Goal: Task Accomplishment & Management: Use online tool/utility

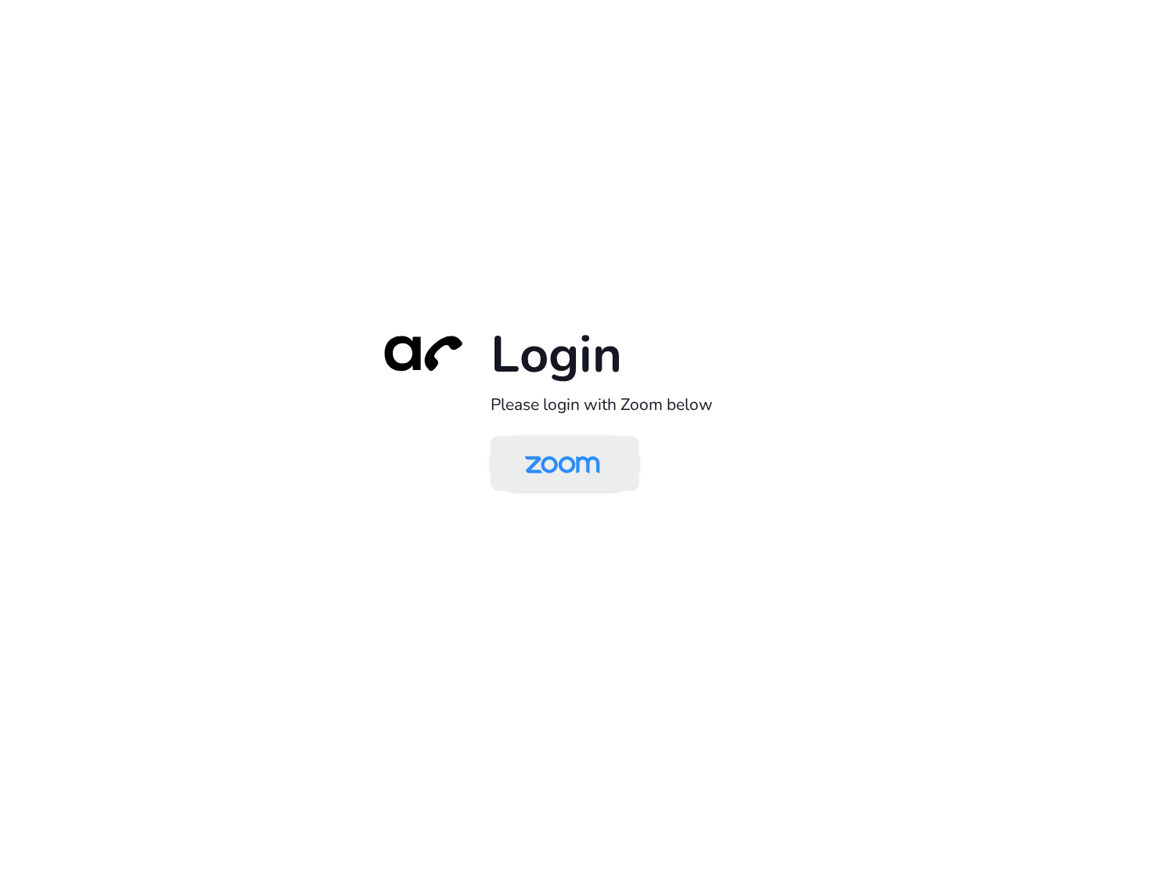
click at [559, 468] on img at bounding box center [563, 465] width 108 height 51
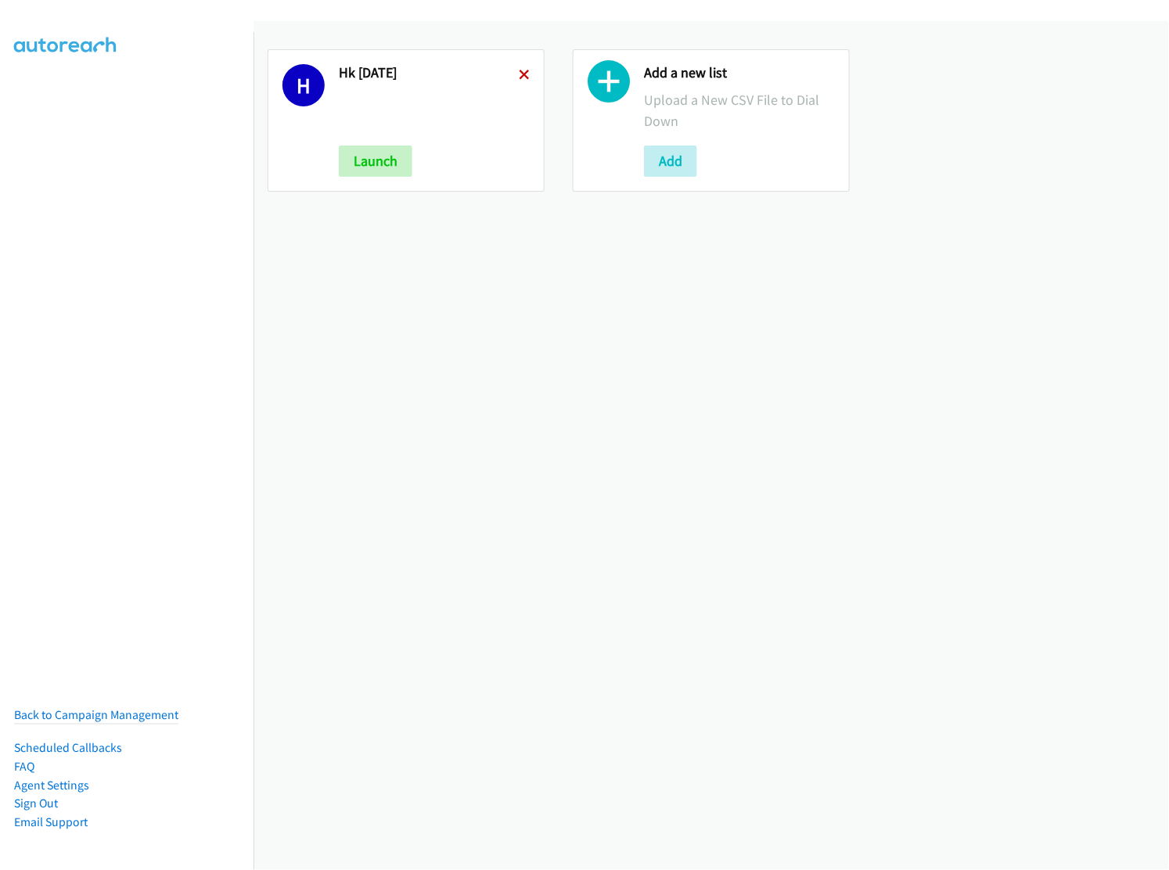
click at [519, 77] on icon at bounding box center [524, 75] width 11 height 11
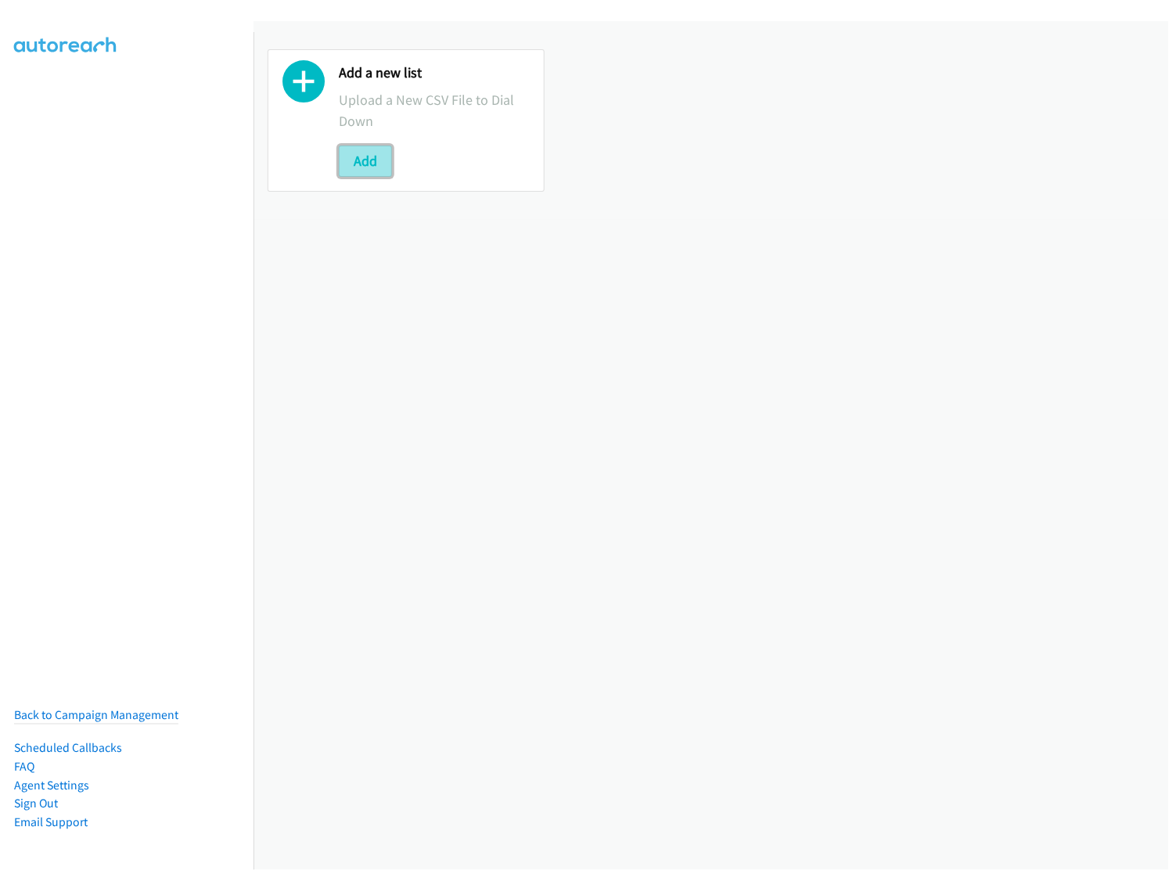
click at [379, 163] on button "Add" at bounding box center [365, 161] width 53 height 31
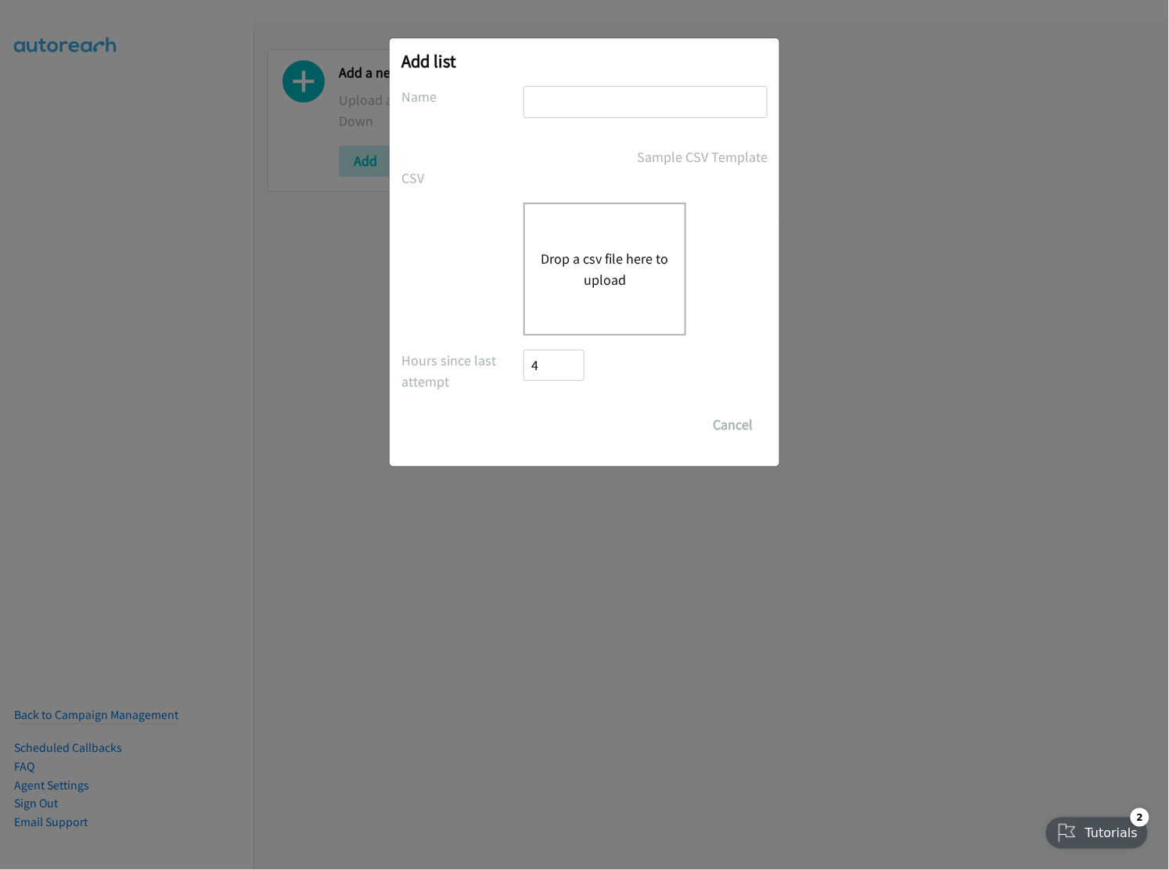
click at [592, 95] on input "text" at bounding box center [646, 102] width 244 height 32
type input "hk alcatel"
click at [606, 296] on div "Drop a csv file here to upload" at bounding box center [605, 269] width 163 height 133
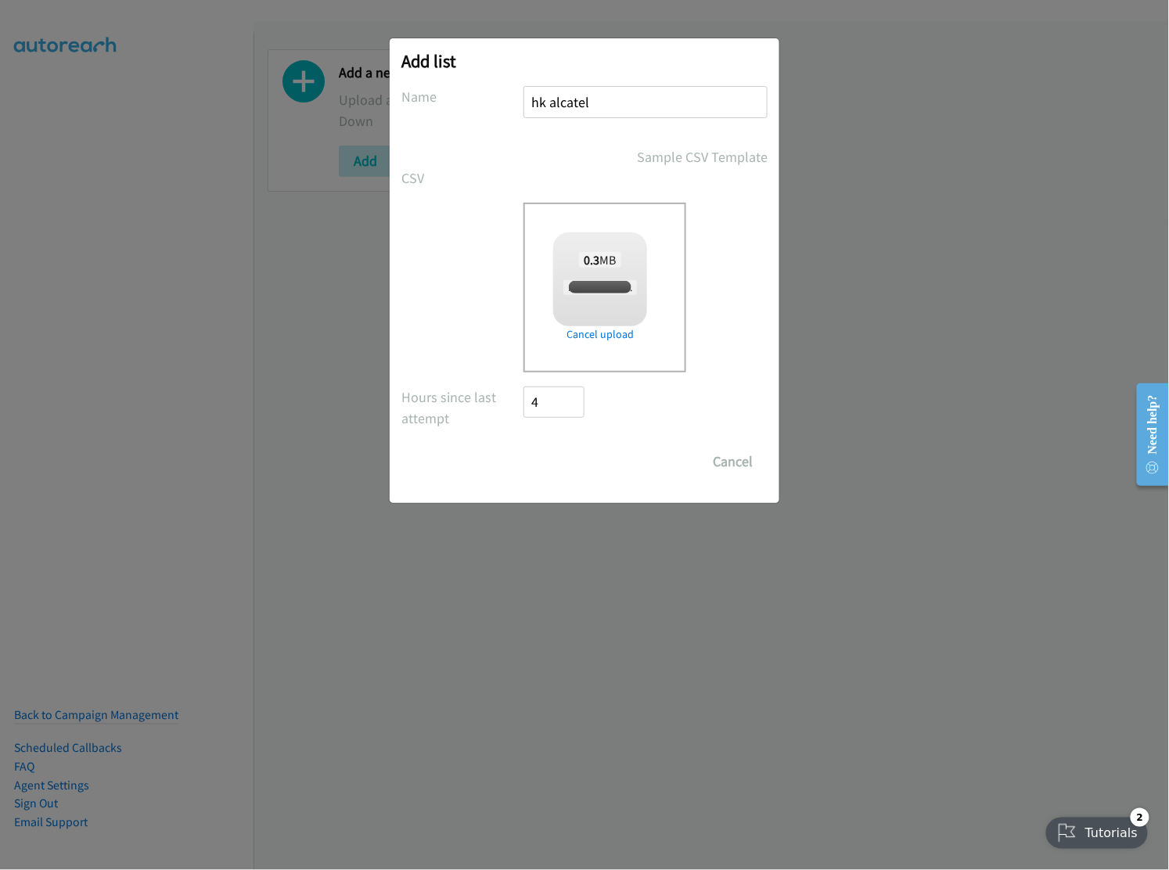
checkbox input "true"
click at [568, 460] on input "Save List" at bounding box center [565, 461] width 82 height 31
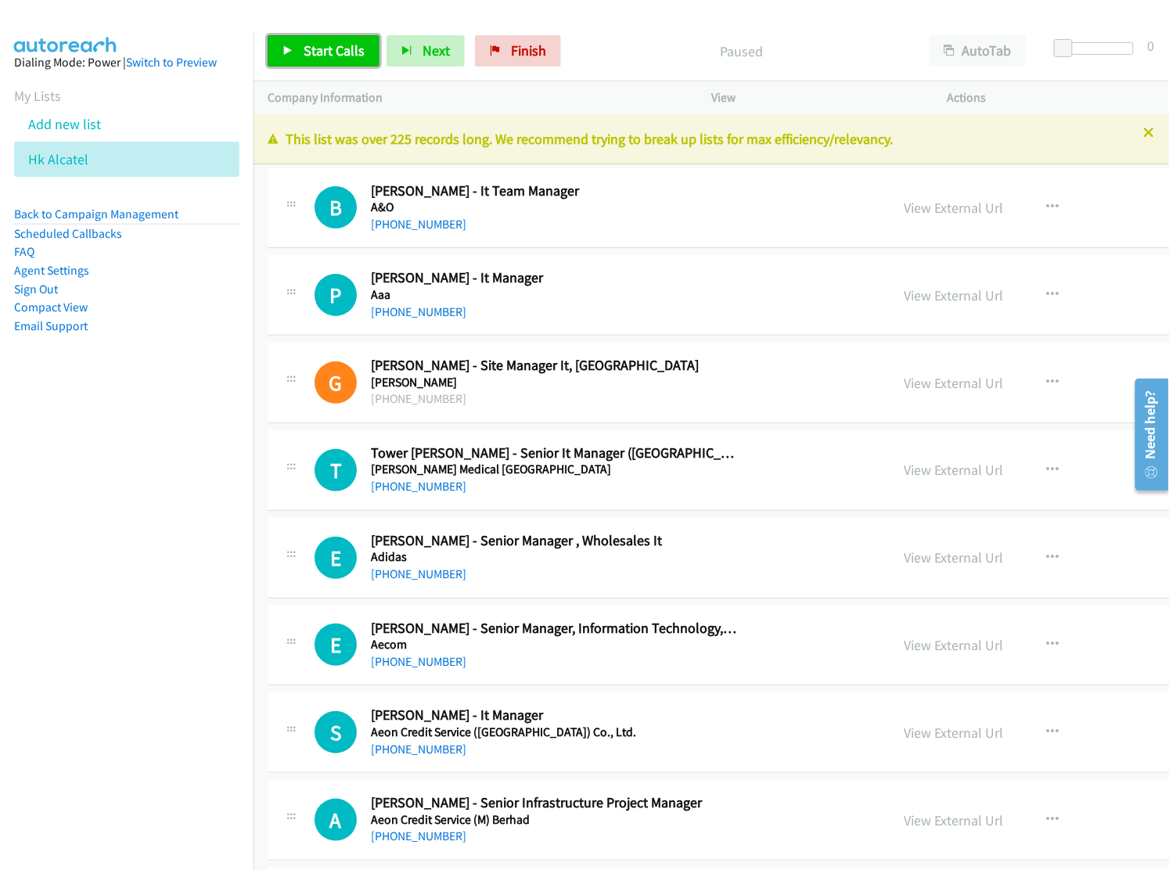
click at [311, 49] on span "Start Calls" at bounding box center [334, 50] width 61 height 18
click at [160, 362] on aside "Dialing Mode: Power | Switch to Preview My Lists Add new list Hk Alcatel Back t…" at bounding box center [127, 219] width 254 height 374
click at [304, 59] on link "Pause" at bounding box center [311, 50] width 86 height 31
click at [337, 49] on span "Start Calls" at bounding box center [334, 50] width 61 height 18
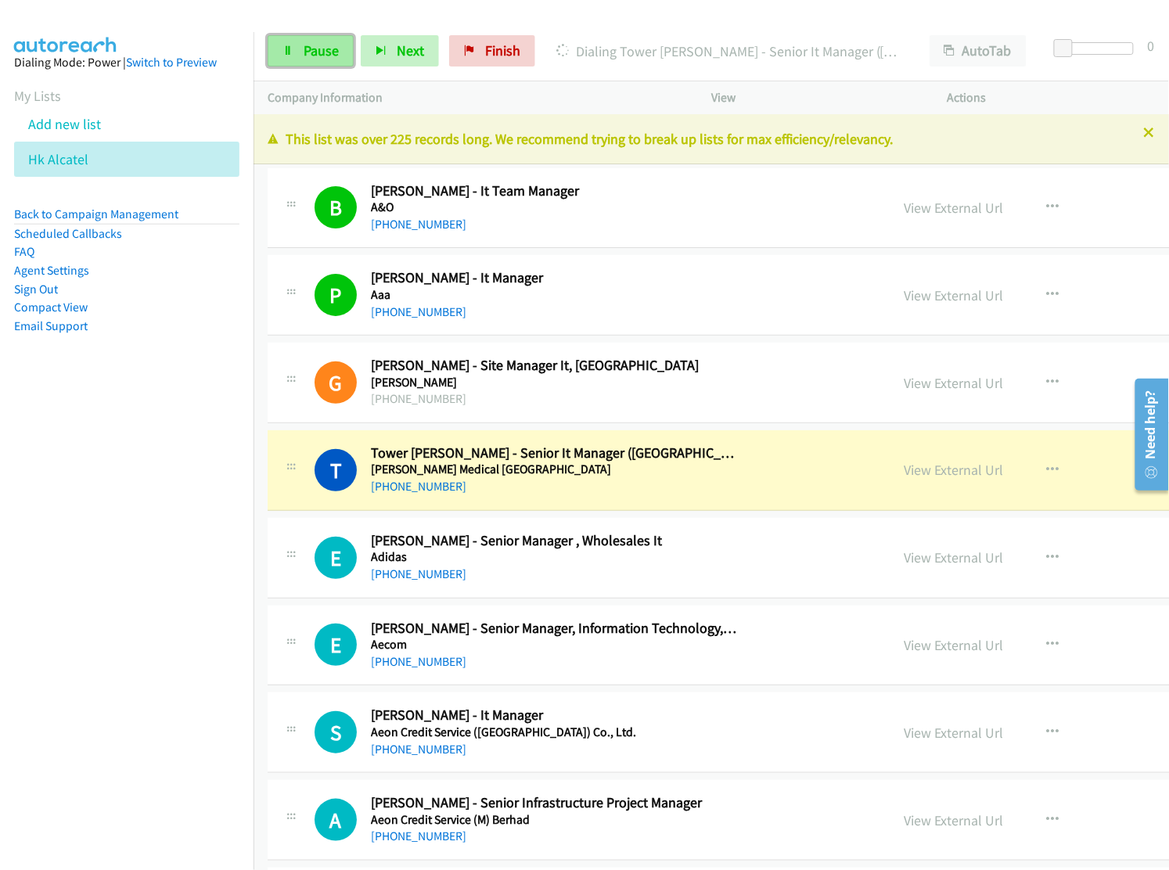
click at [339, 45] on link "Pause" at bounding box center [311, 50] width 86 height 31
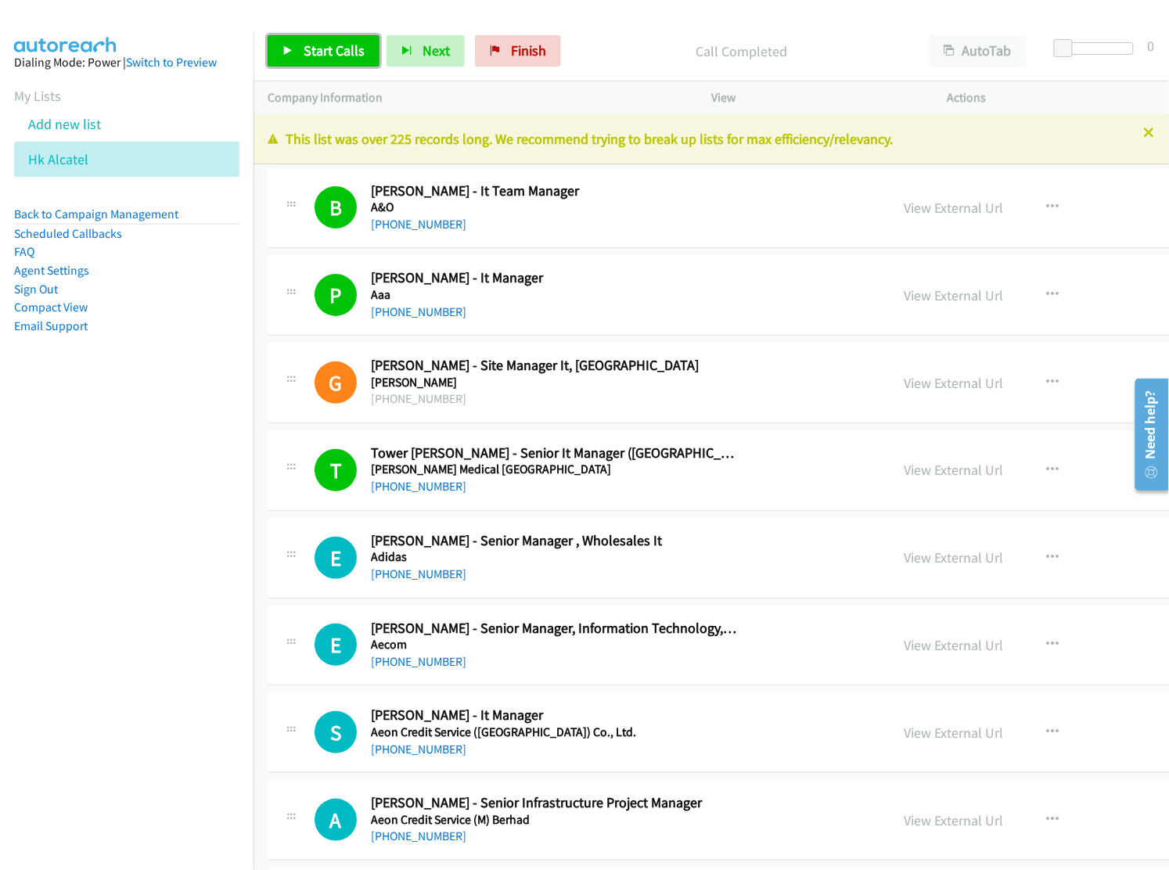
click at [337, 42] on span "Start Calls" at bounding box center [334, 50] width 61 height 18
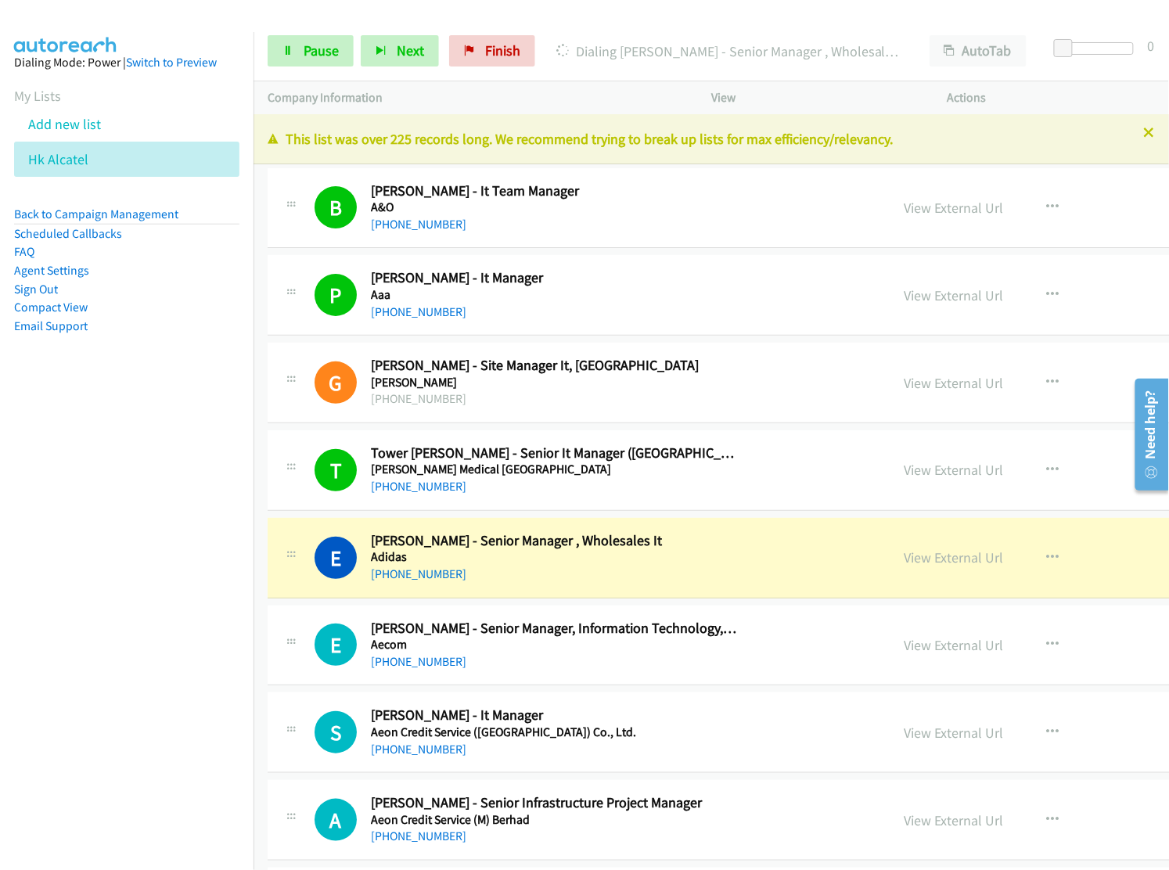
click at [748, 556] on div "E Callback Scheduled [PERSON_NAME] - Senior Manager , Wholesales It Adidas [GEO…" at bounding box center [596, 558] width 562 height 52
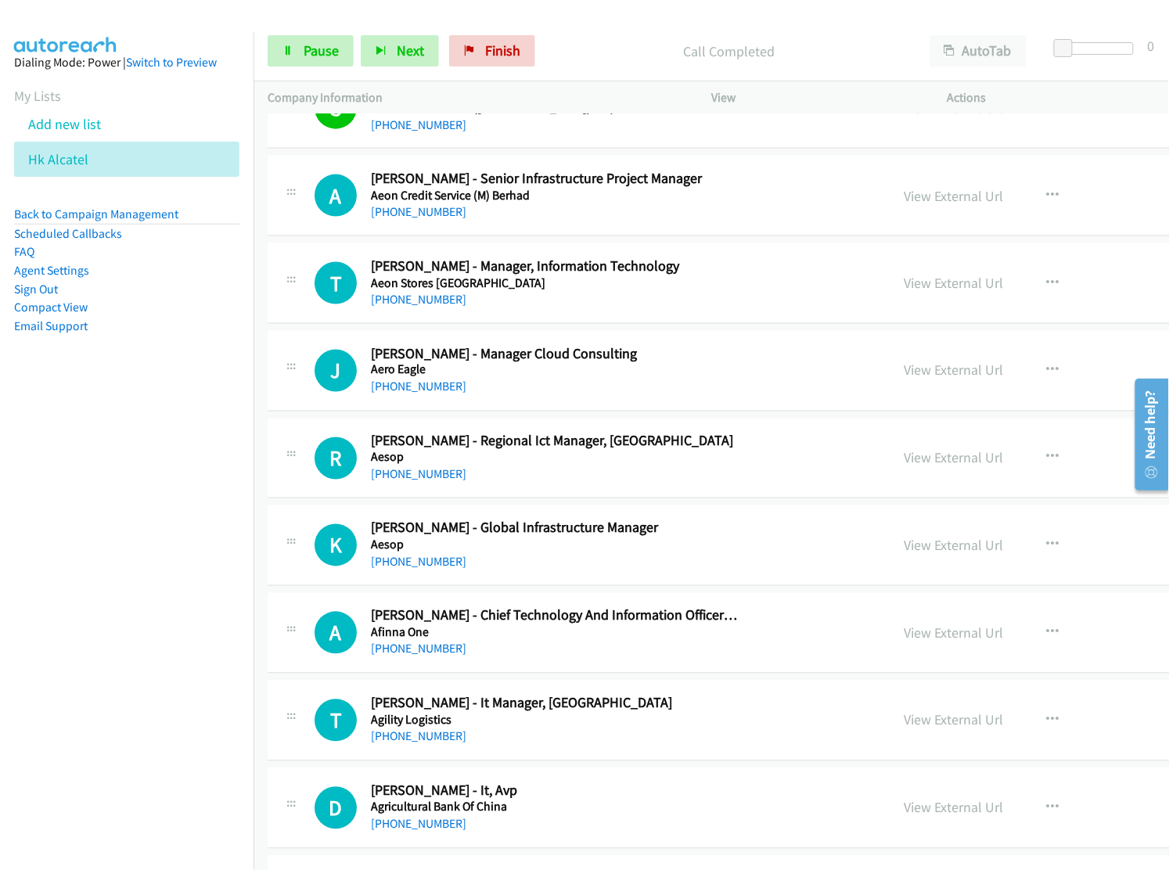
scroll to position [626, 0]
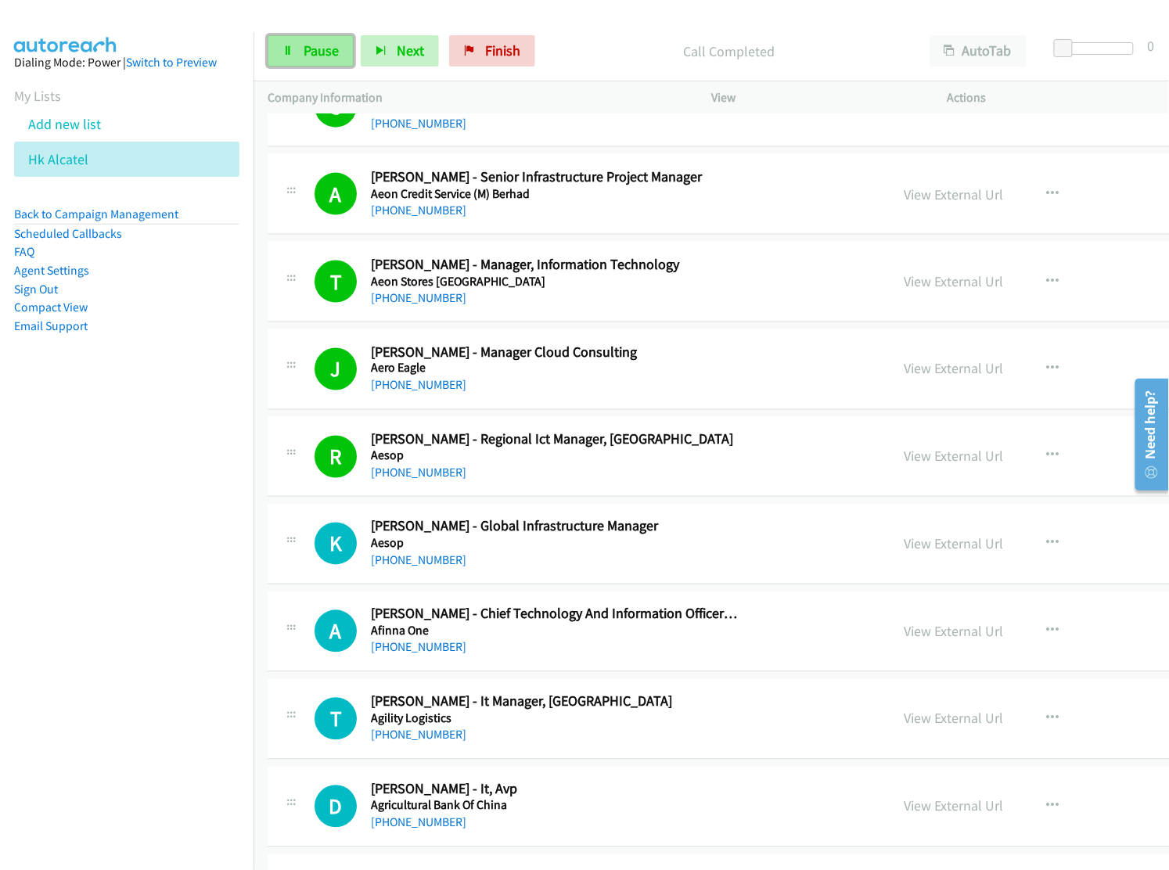
click at [317, 61] on link "Pause" at bounding box center [311, 50] width 86 height 31
click at [702, 169] on h2 "[PERSON_NAME] - Senior Infrastructure Project Manager" at bounding box center [555, 177] width 369 height 18
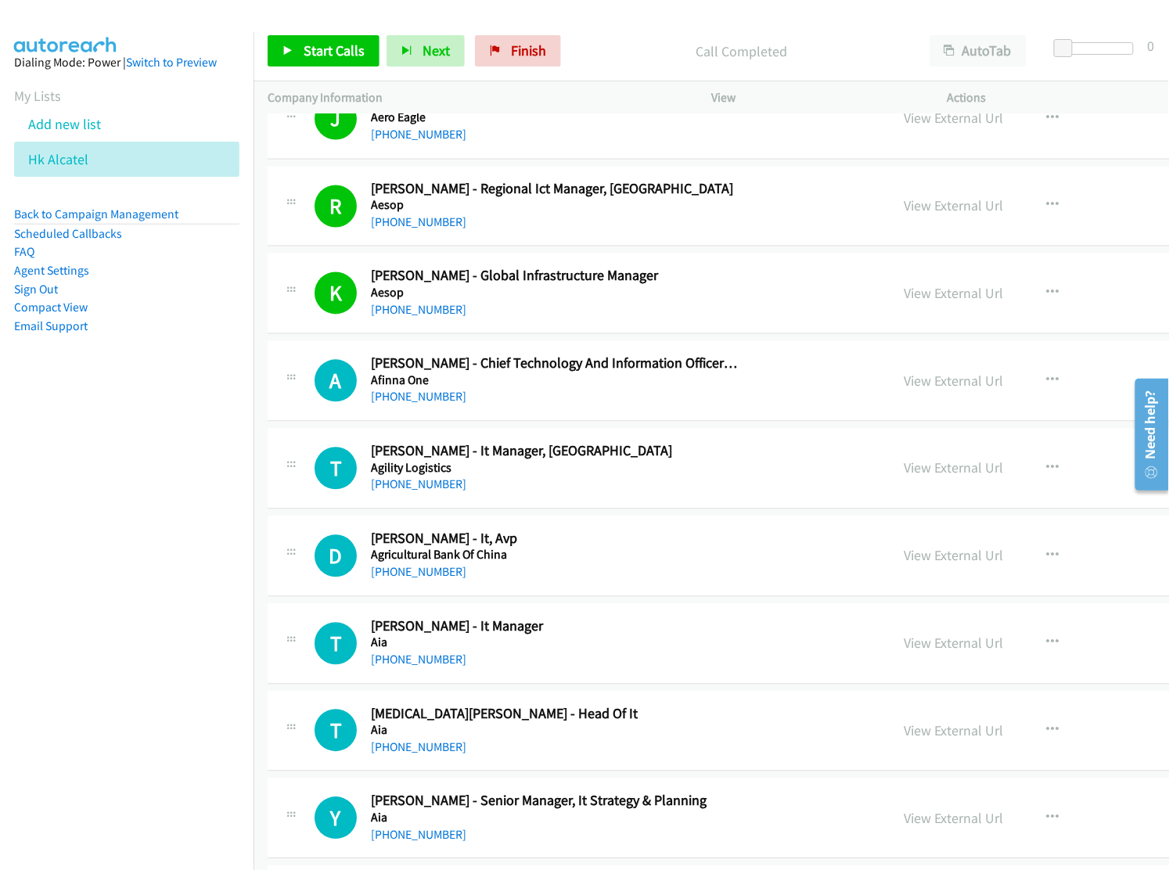
scroll to position [1022, 0]
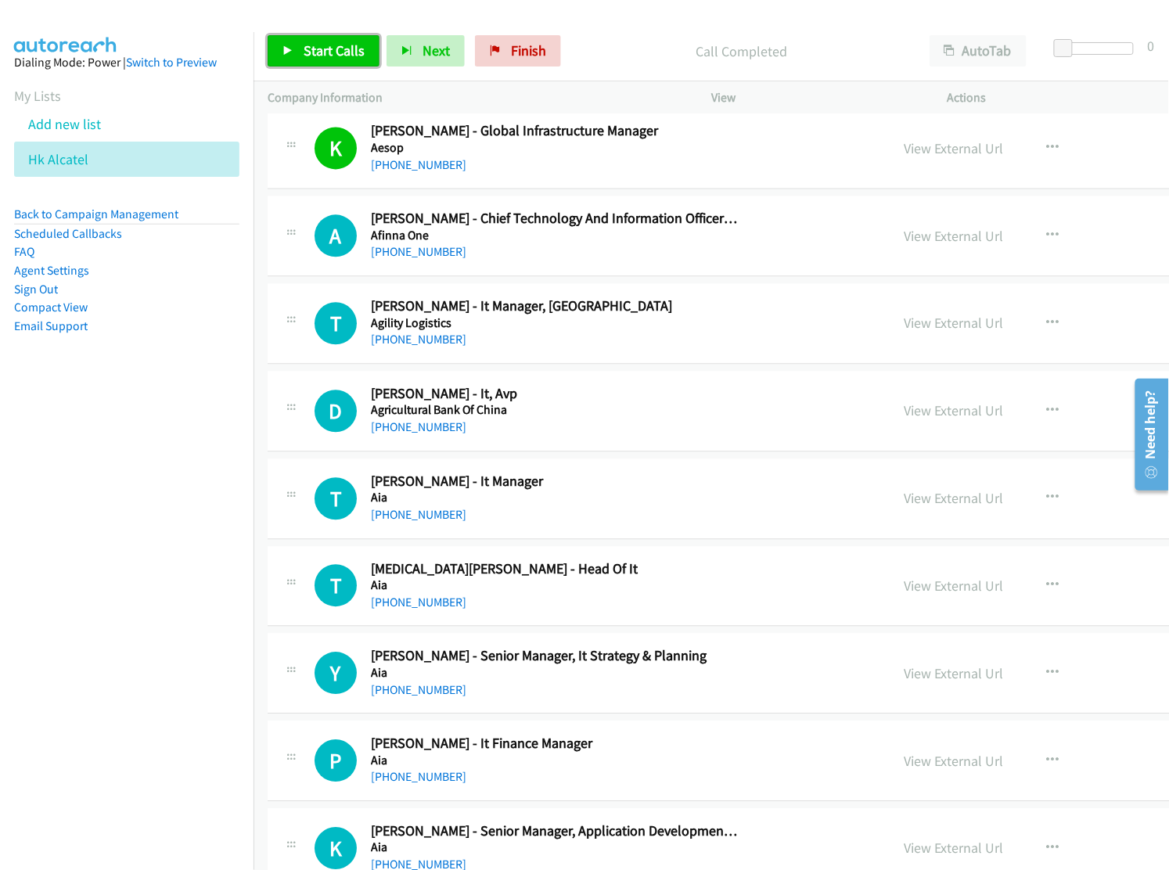
click at [307, 63] on link "Start Calls" at bounding box center [324, 50] width 112 height 31
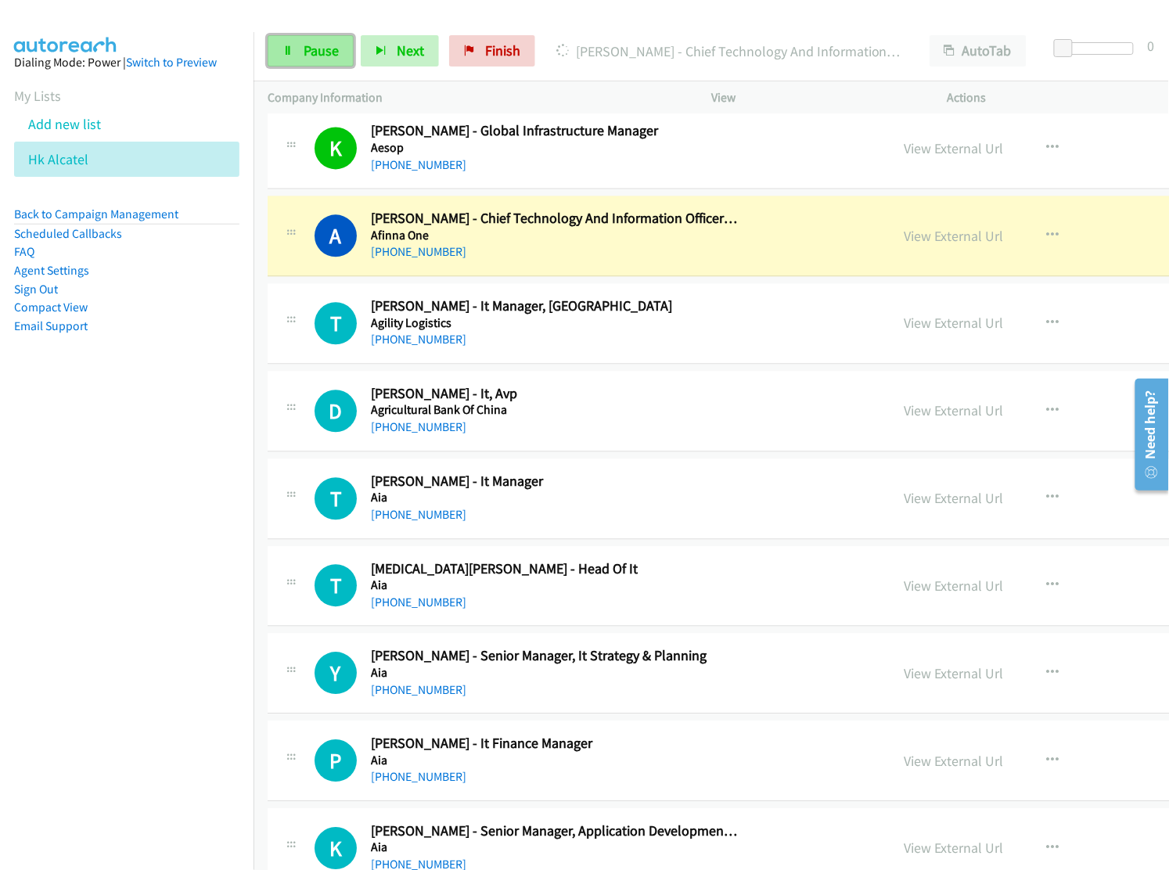
click at [332, 58] on span "Pause" at bounding box center [321, 50] width 35 height 18
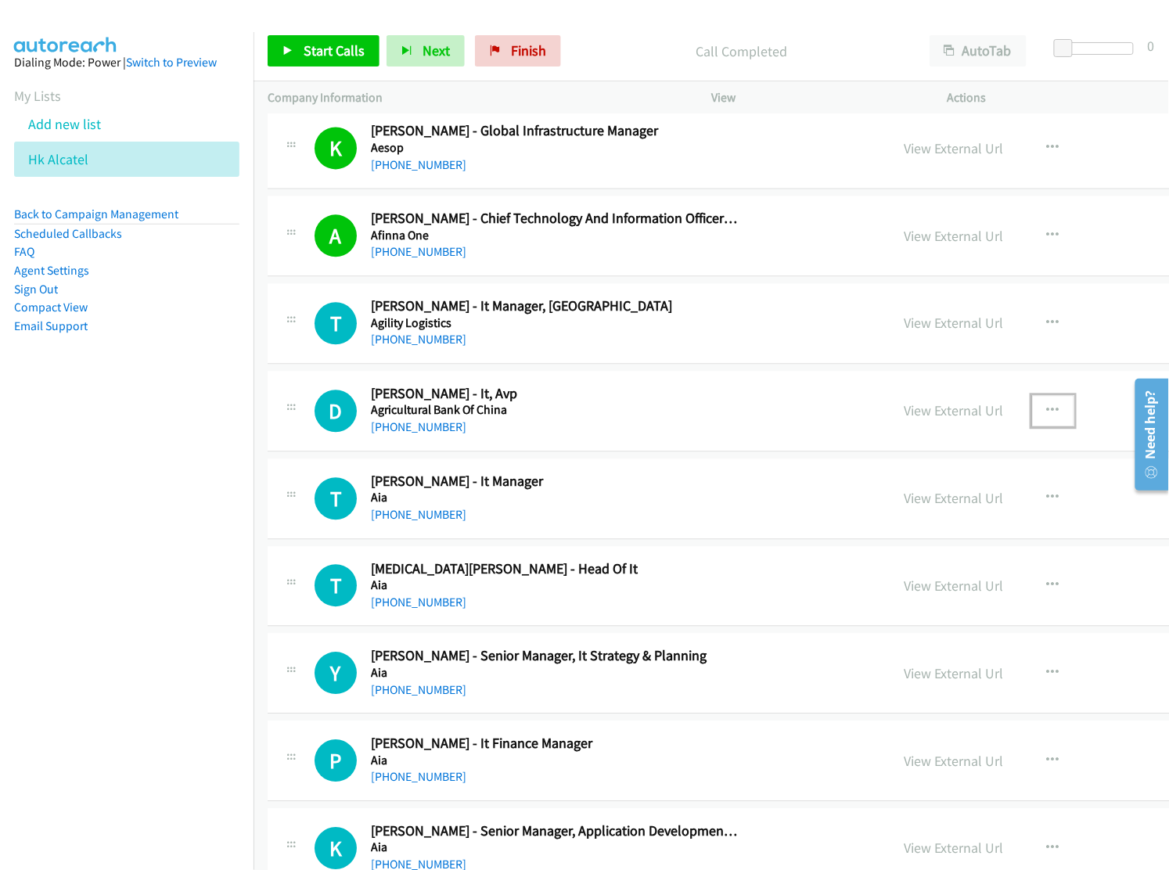
click at [1047, 416] on icon "button" at bounding box center [1053, 411] width 13 height 13
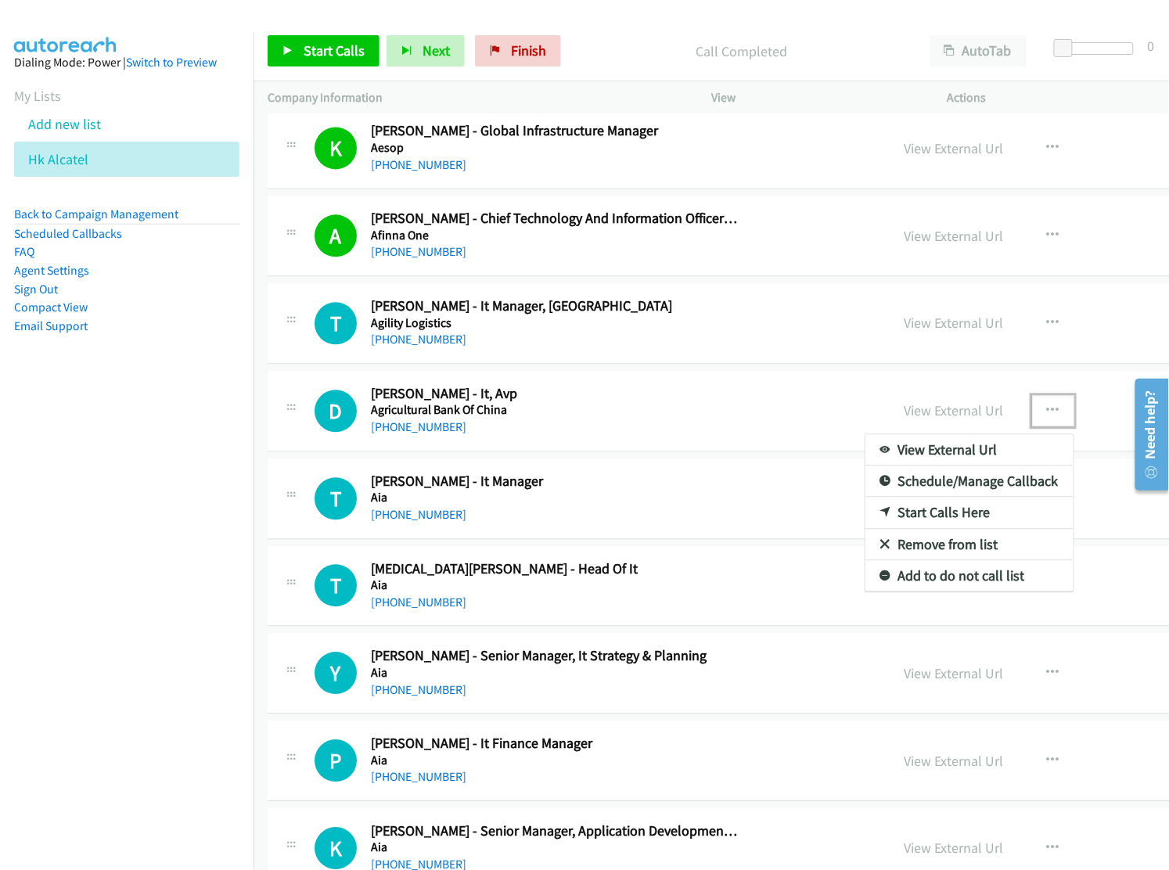
click at [947, 519] on link "Start Calls Here" at bounding box center [970, 512] width 208 height 31
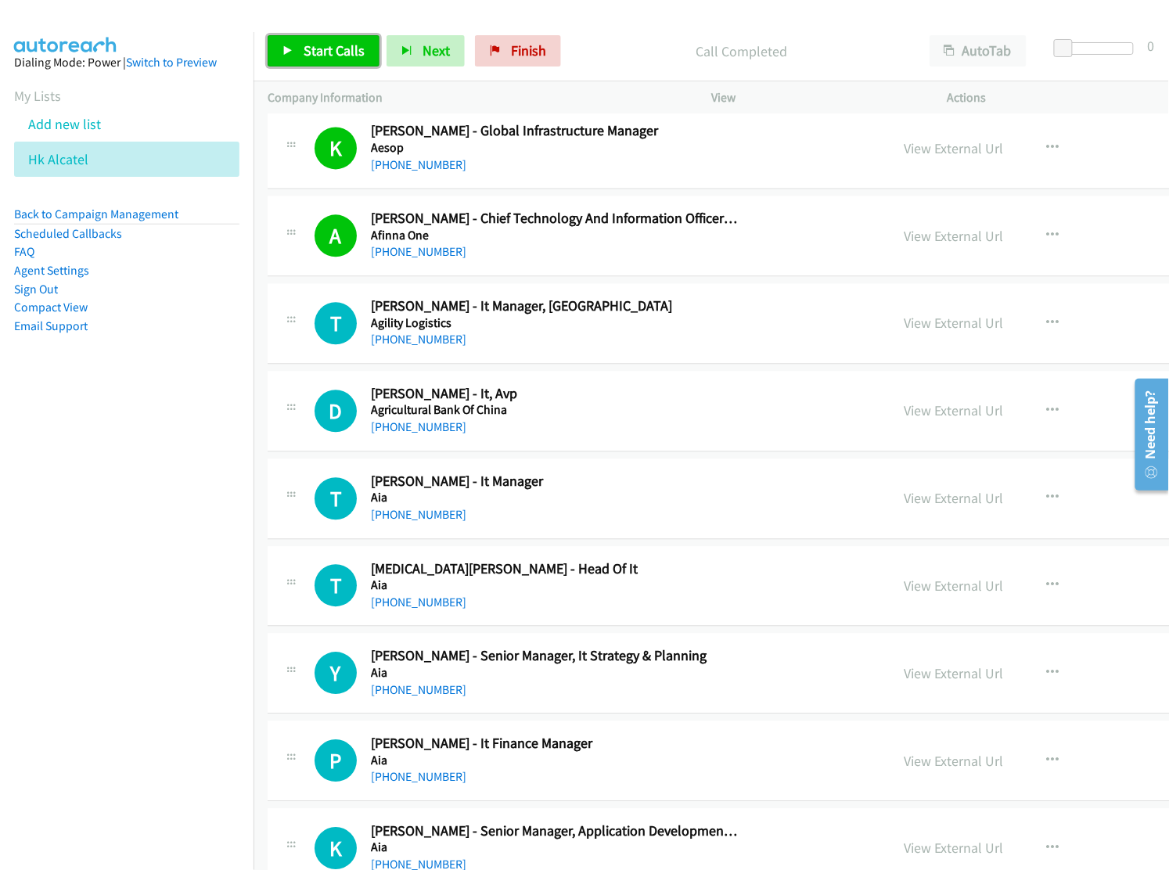
click at [330, 49] on span "Start Calls" at bounding box center [334, 50] width 61 height 18
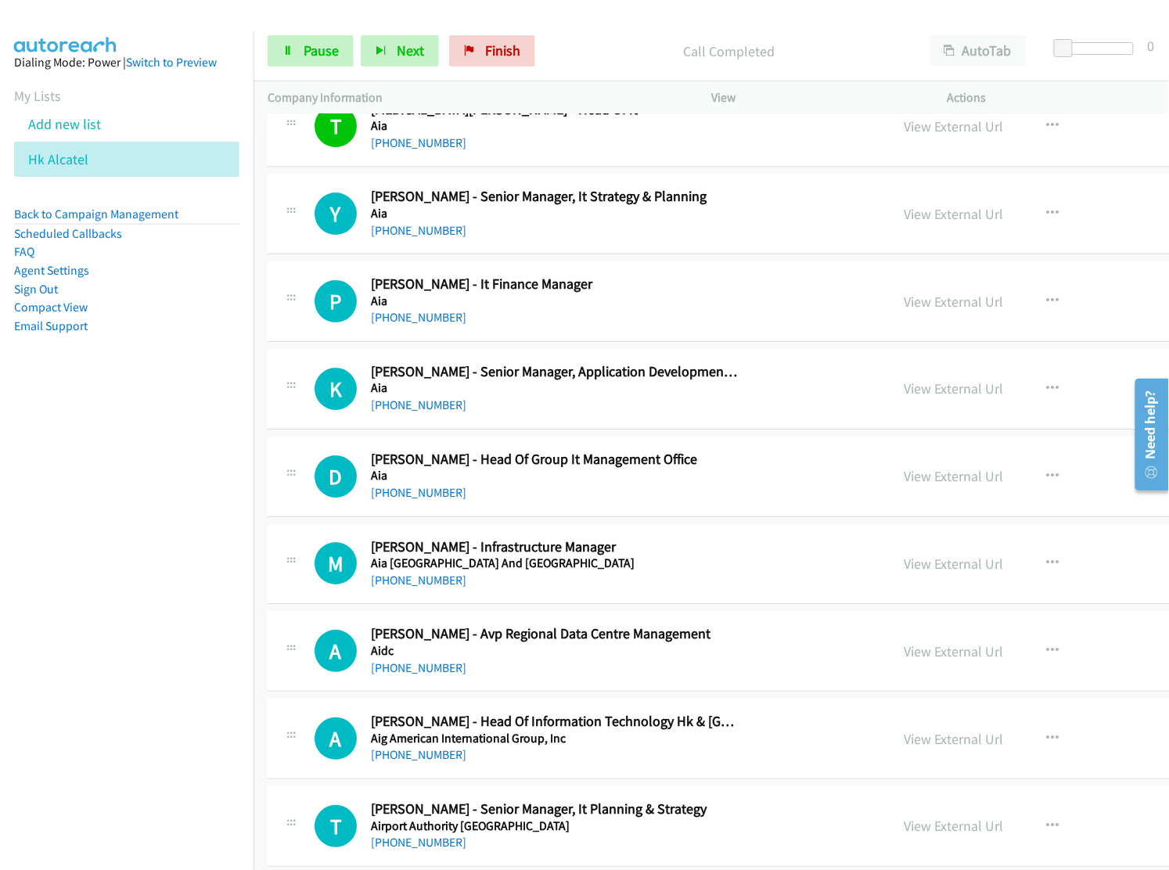
scroll to position [1544, 0]
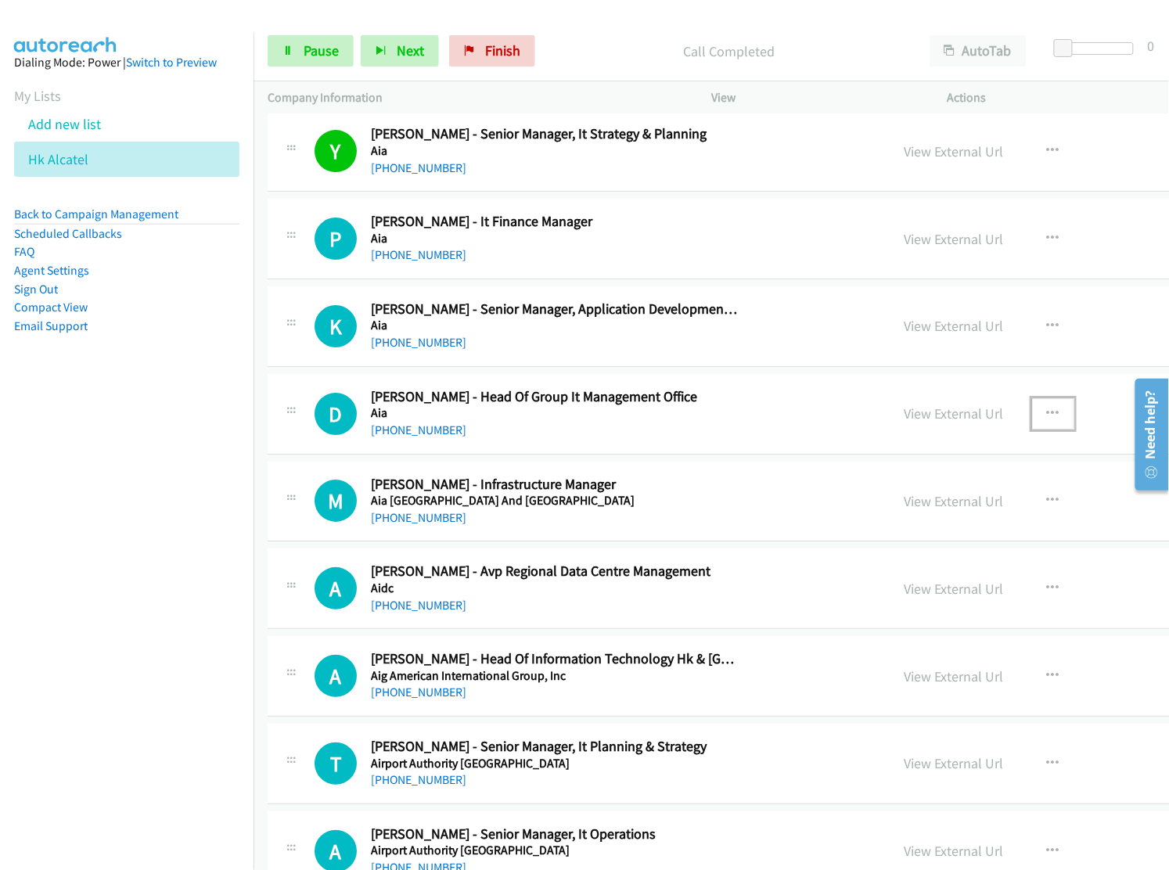
click at [1032, 413] on button "button" at bounding box center [1053, 413] width 42 height 31
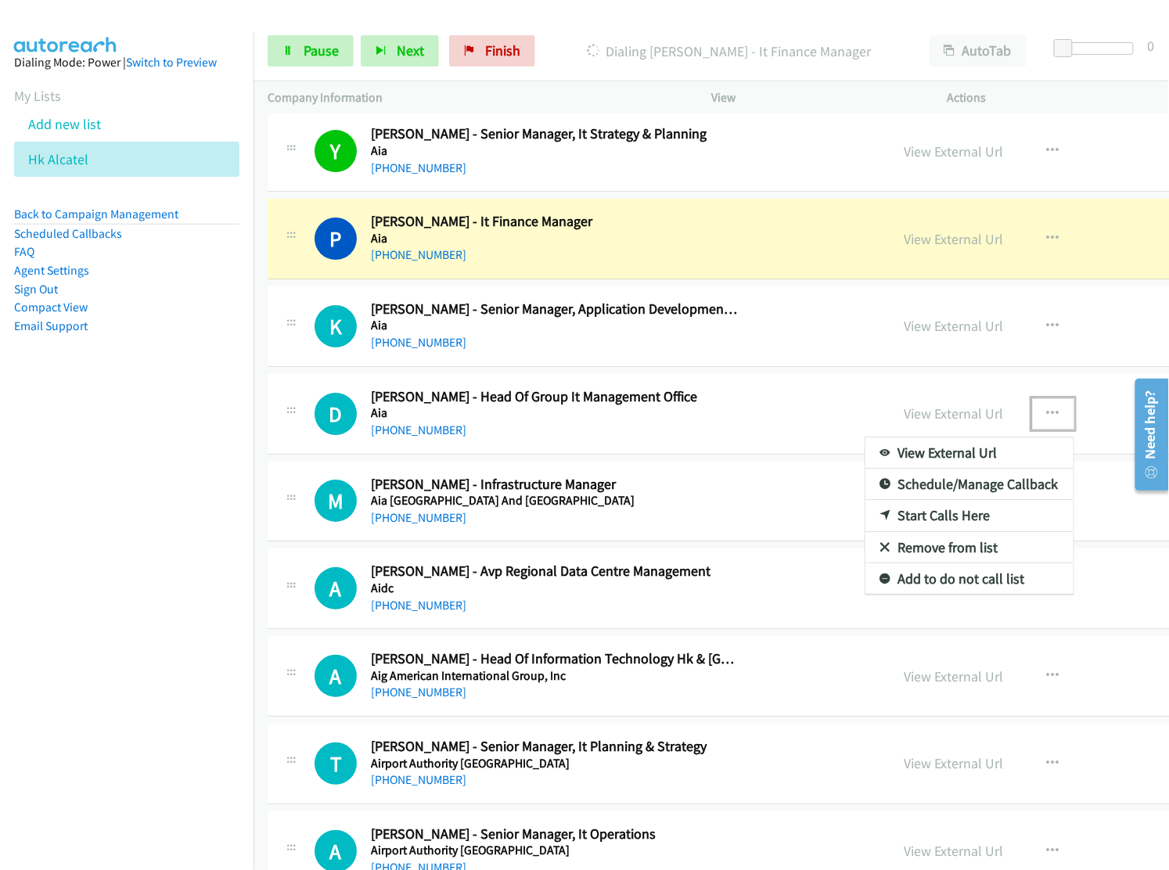
click at [974, 516] on link "Start Calls Here" at bounding box center [970, 515] width 208 height 31
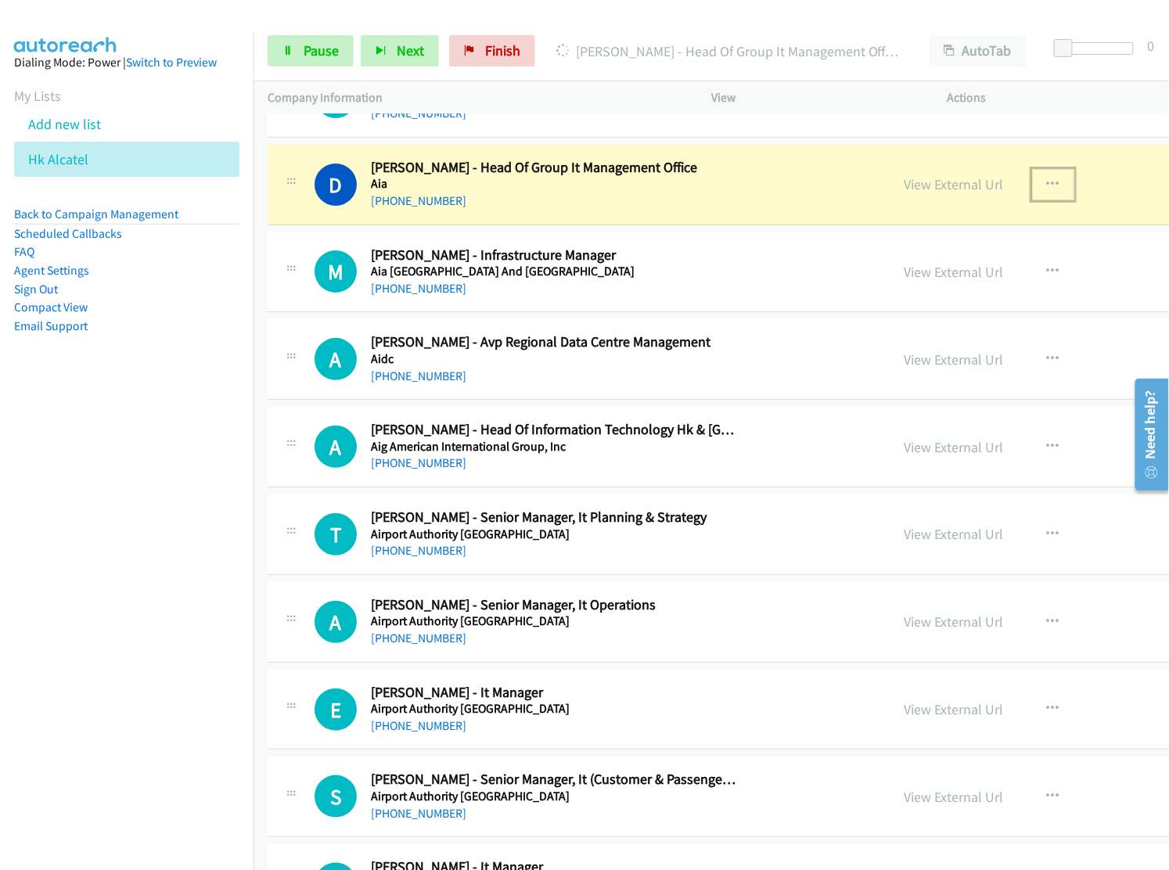
scroll to position [1795, 0]
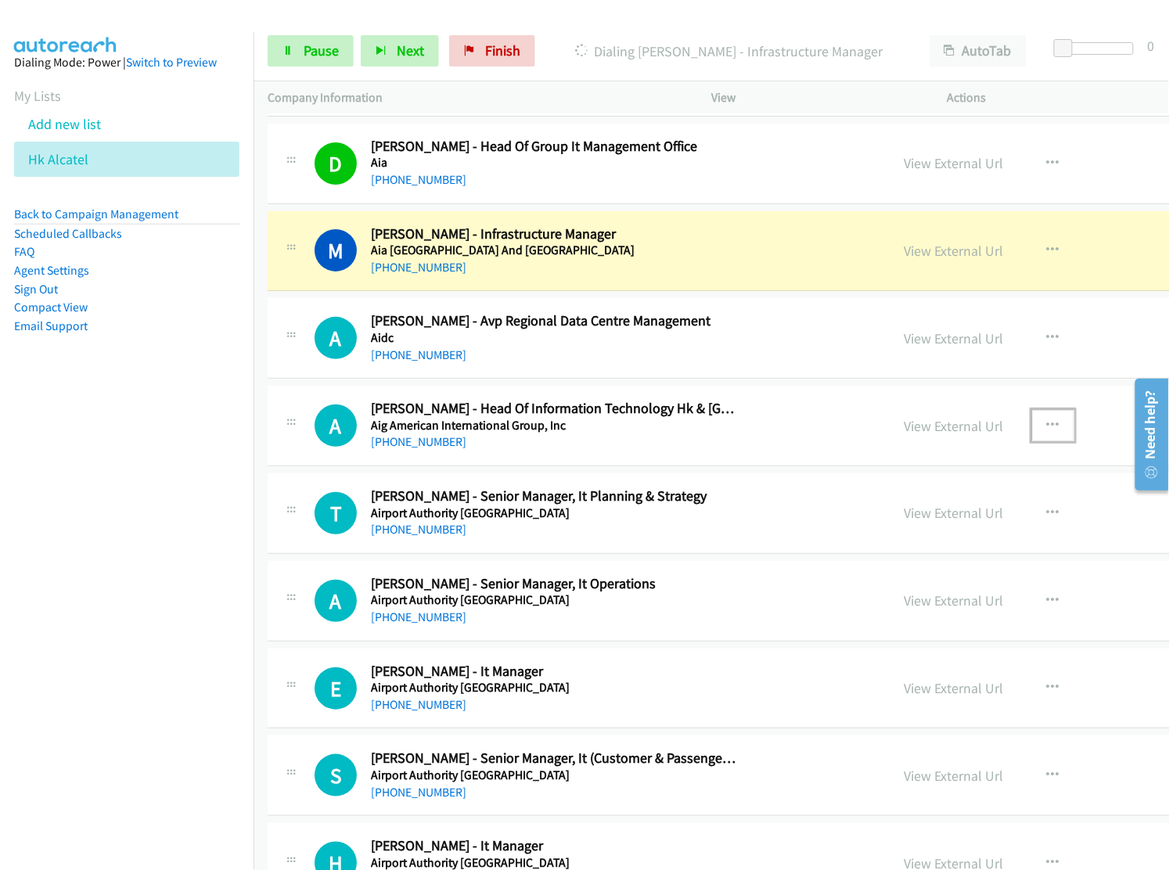
click at [1047, 432] on icon "button" at bounding box center [1053, 425] width 13 height 13
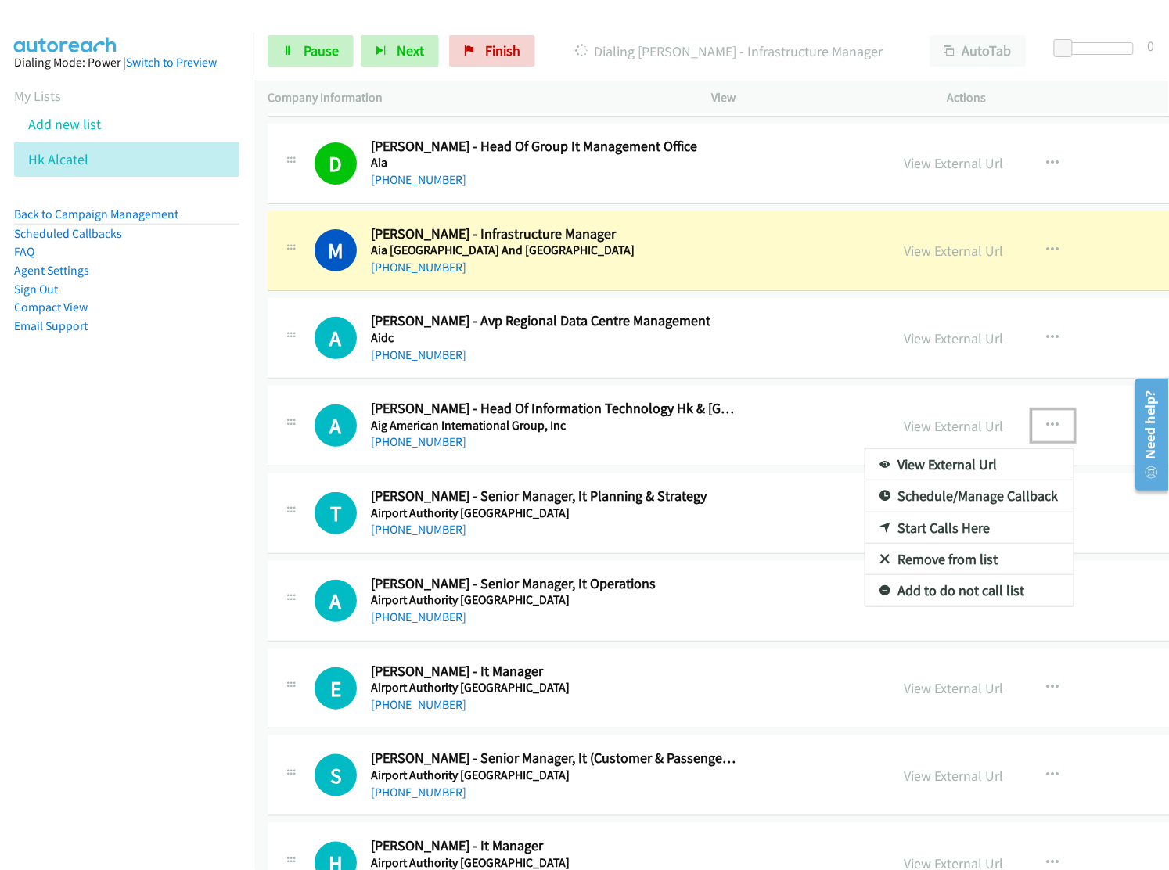
click at [965, 534] on link "Start Calls Here" at bounding box center [970, 528] width 208 height 31
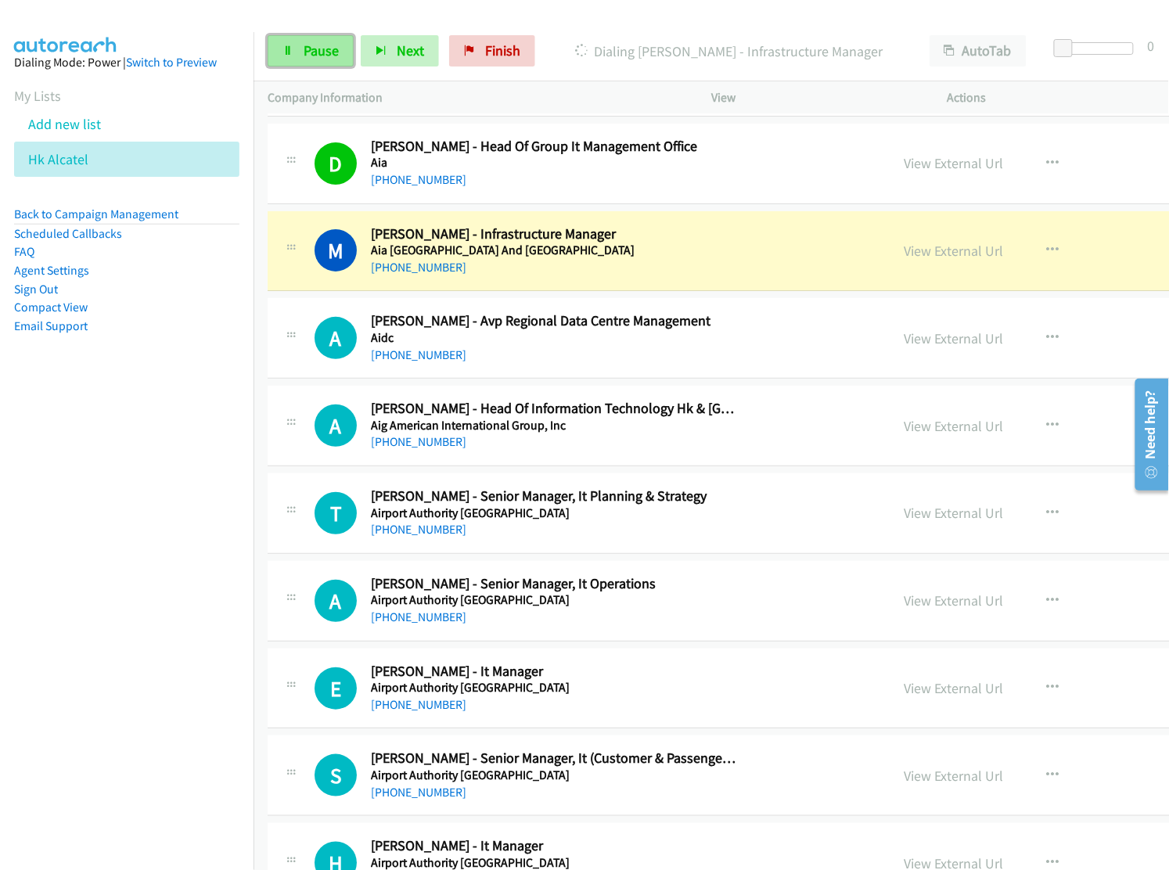
click at [317, 56] on span "Pause" at bounding box center [321, 50] width 35 height 18
click at [905, 260] on link "View External Url" at bounding box center [954, 251] width 99 height 18
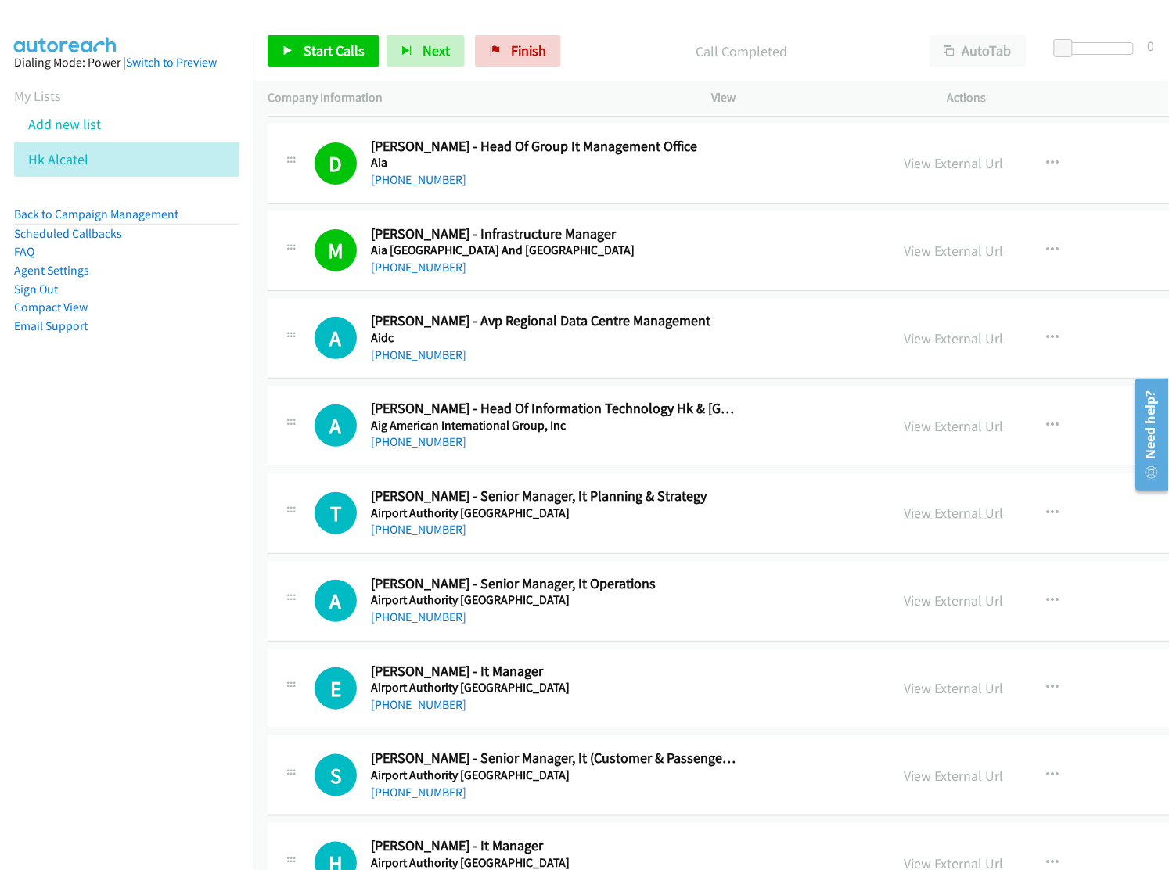
click at [909, 520] on link "View External Url" at bounding box center [954, 513] width 99 height 18
